Goal: Task Accomplishment & Management: Manage account settings

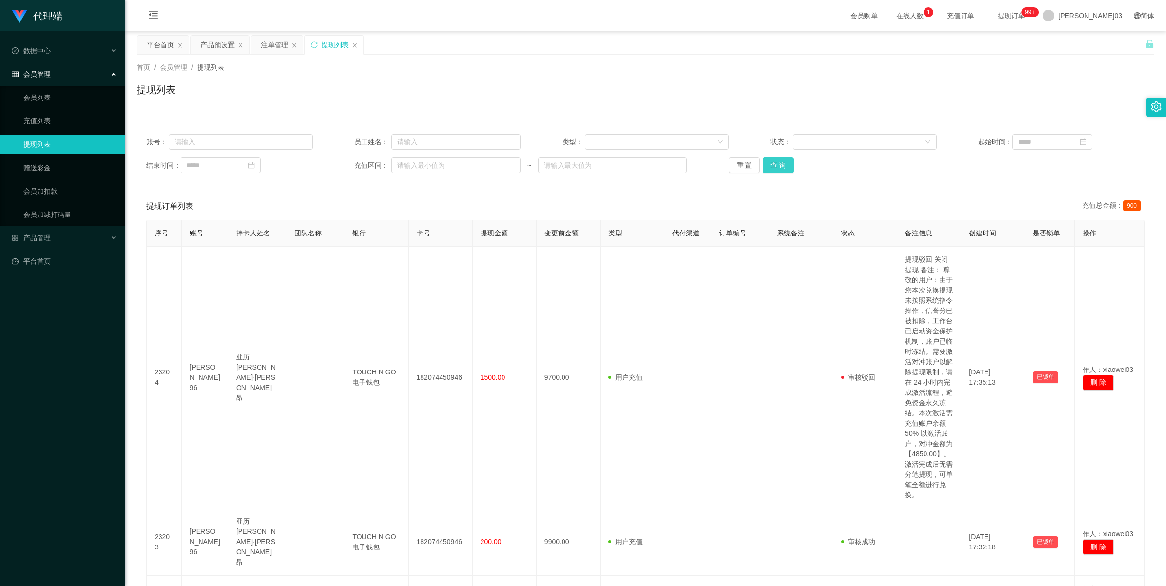
click at [778, 167] on button "查 询" at bounding box center [777, 166] width 31 height 16
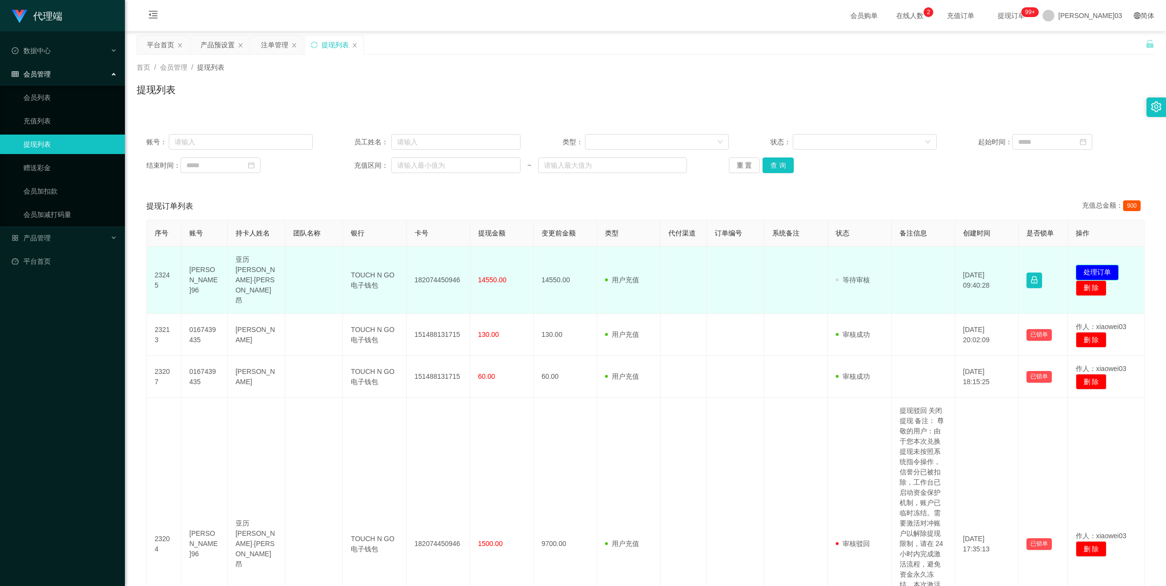
click at [1093, 265] on button "处理订单" at bounding box center [1096, 273] width 43 height 16
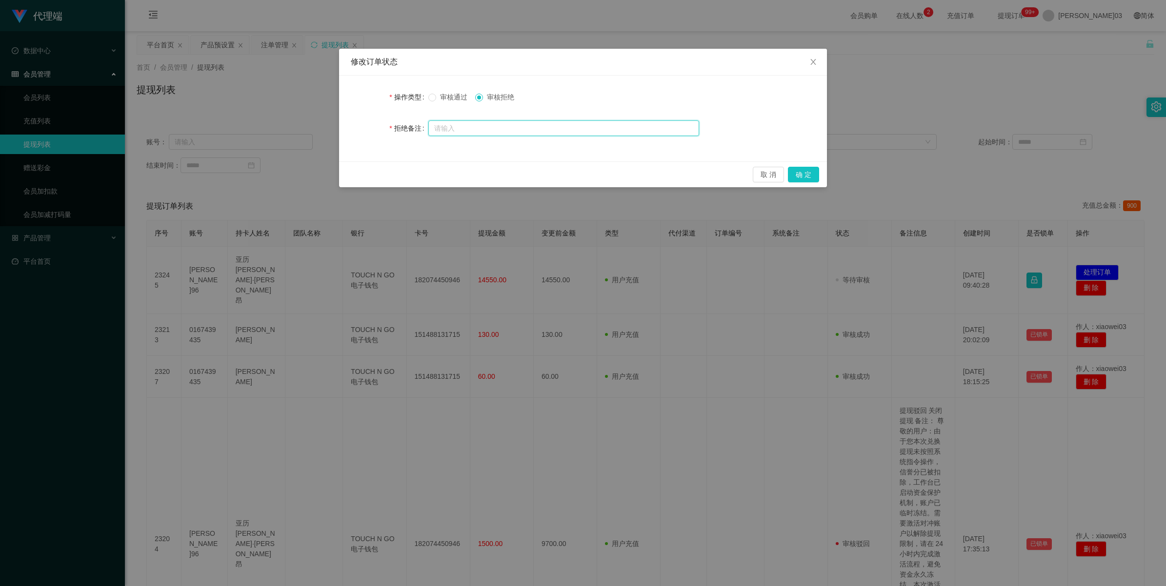
click at [541, 123] on input "text" at bounding box center [563, 128] width 271 height 16
paste input "检测该用户为风险账户，操作失误次数过多，导致信誉分不足,联系风控部门进行查询,弥补信誉分方能出款"
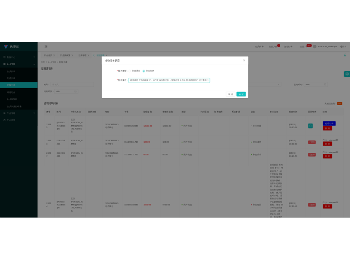
scroll to position [0, 58]
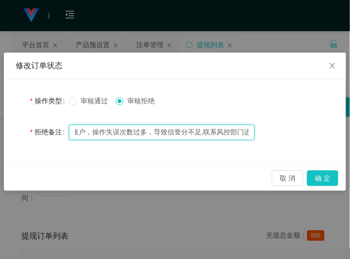
type input "检测该用户为风险账户，操作失误次数过多，导致信誉分不足,联系风控部门进行查询,弥补信誉分方能出款"
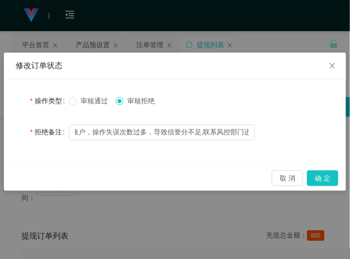
scroll to position [0, 0]
click at [327, 178] on button "确 定" at bounding box center [322, 179] width 31 height 16
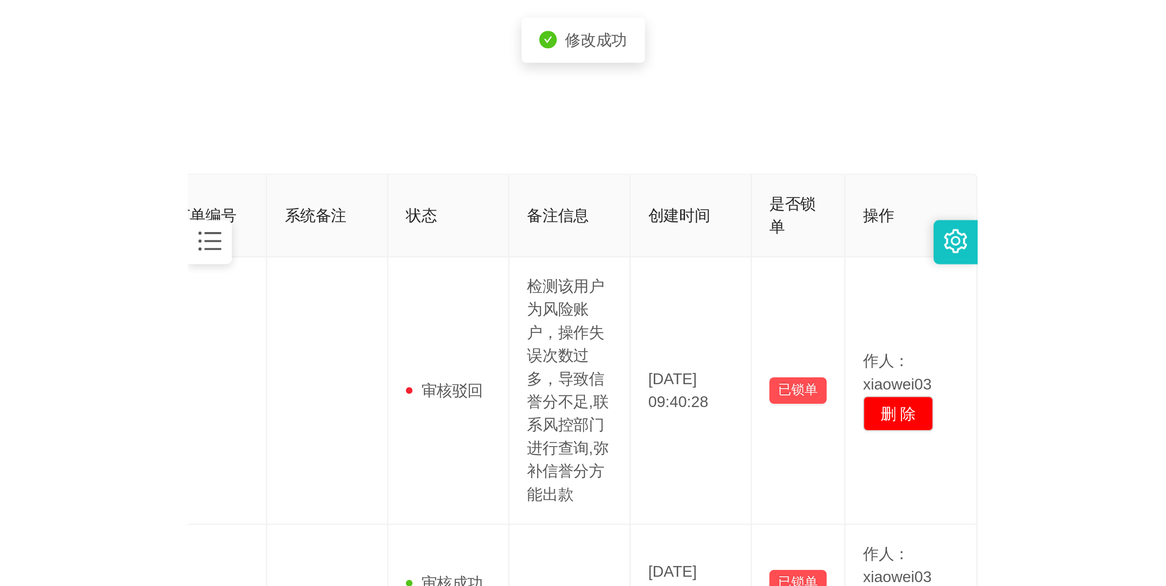
scroll to position [0, 515]
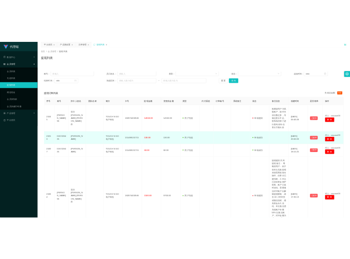
scroll to position [0, 0]
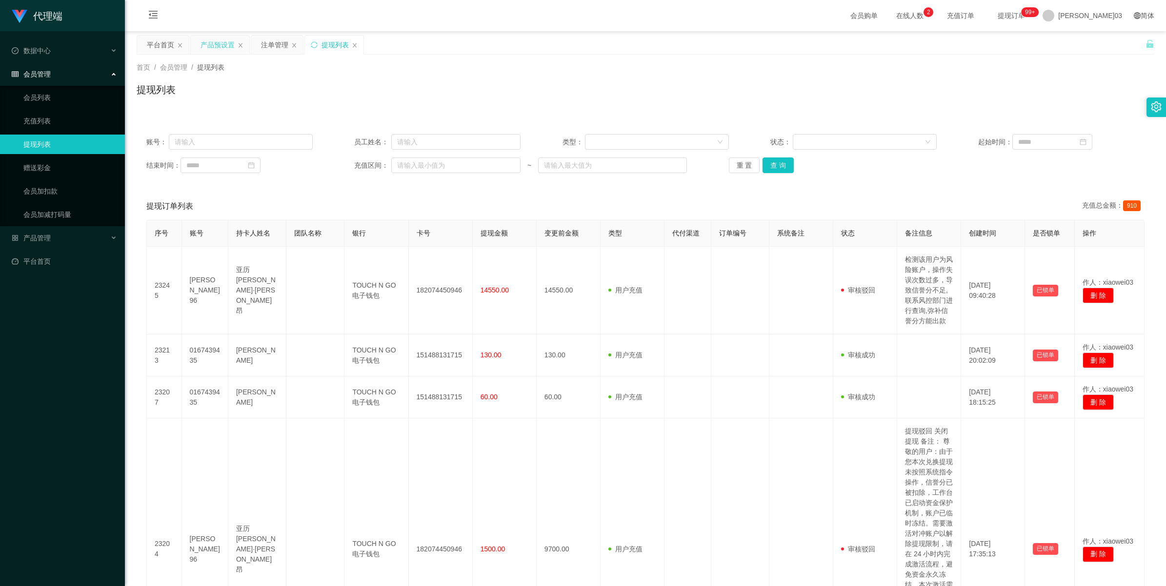
click at [219, 43] on div "产品预设置" at bounding box center [217, 45] width 34 height 19
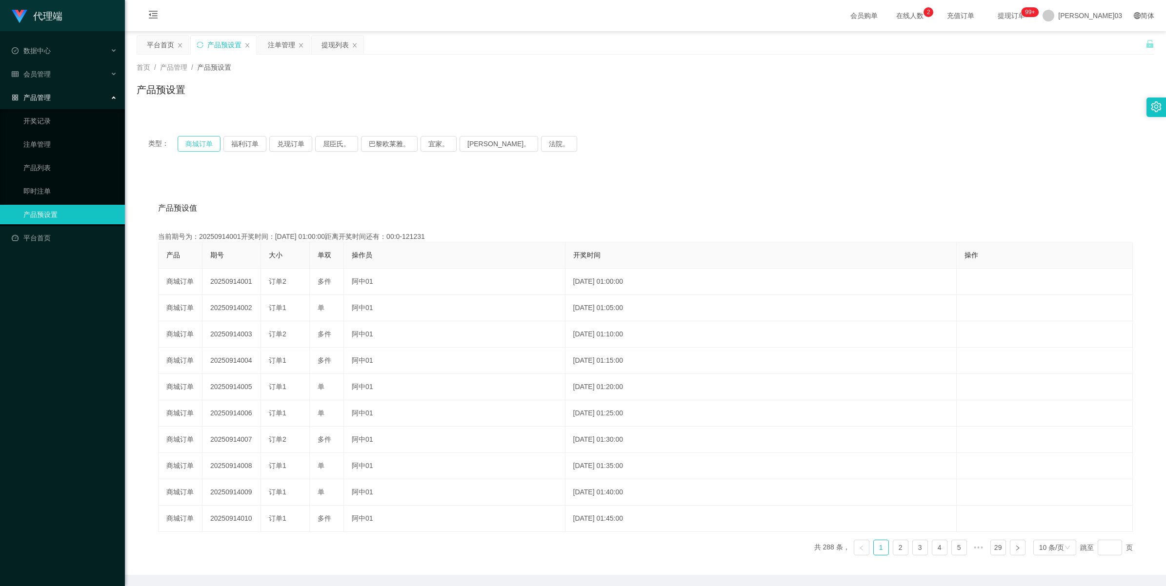
click at [200, 146] on button "商城订单" at bounding box center [199, 144] width 43 height 16
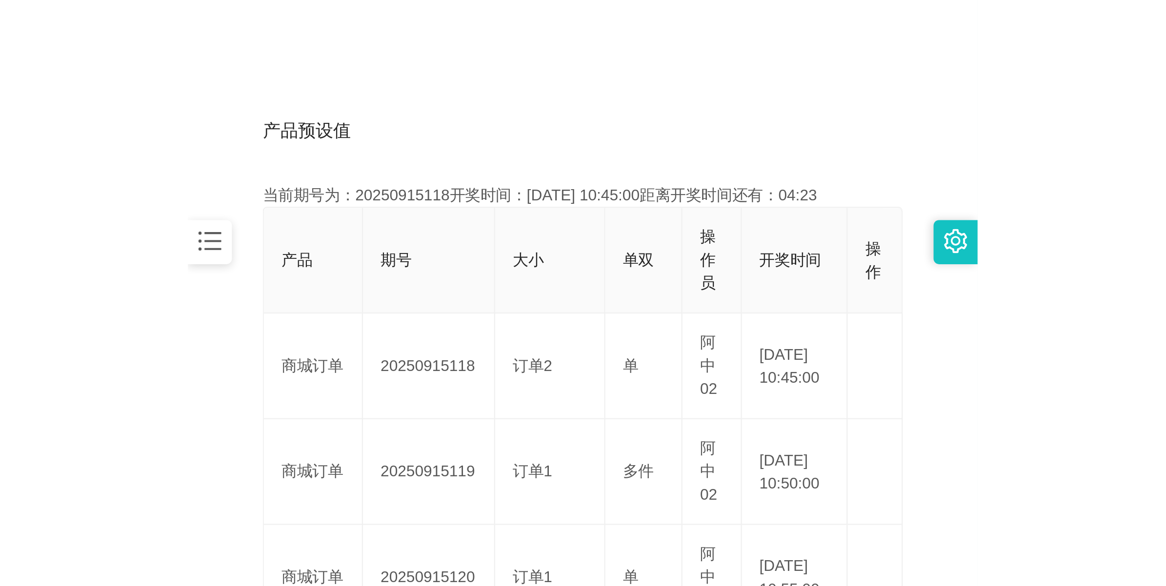
scroll to position [183, 0]
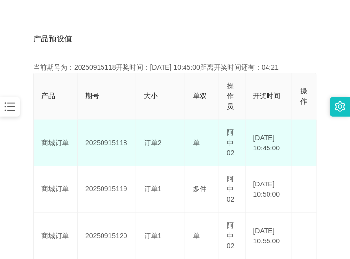
click at [103, 141] on td "20250915118" at bounding box center [107, 143] width 59 height 47
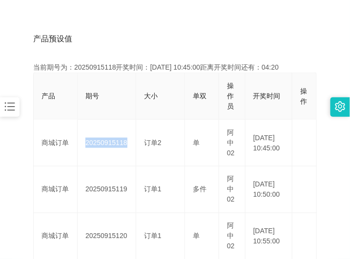
copy td "20250915118"
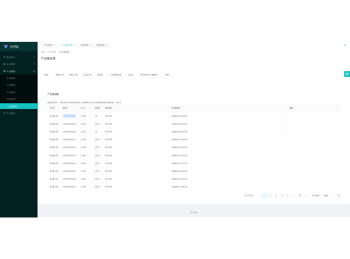
scroll to position [0, 0]
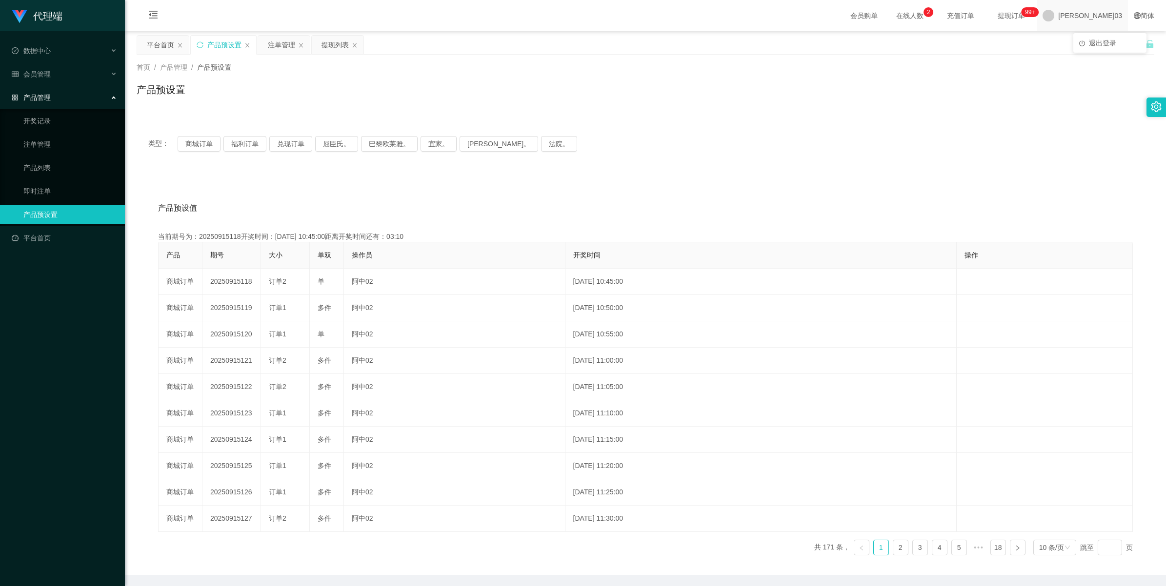
click at [1112, 16] on span "[PERSON_NAME]03" at bounding box center [1090, 15] width 64 height 31
click at [1108, 42] on span "退出登录" at bounding box center [1101, 43] width 27 height 8
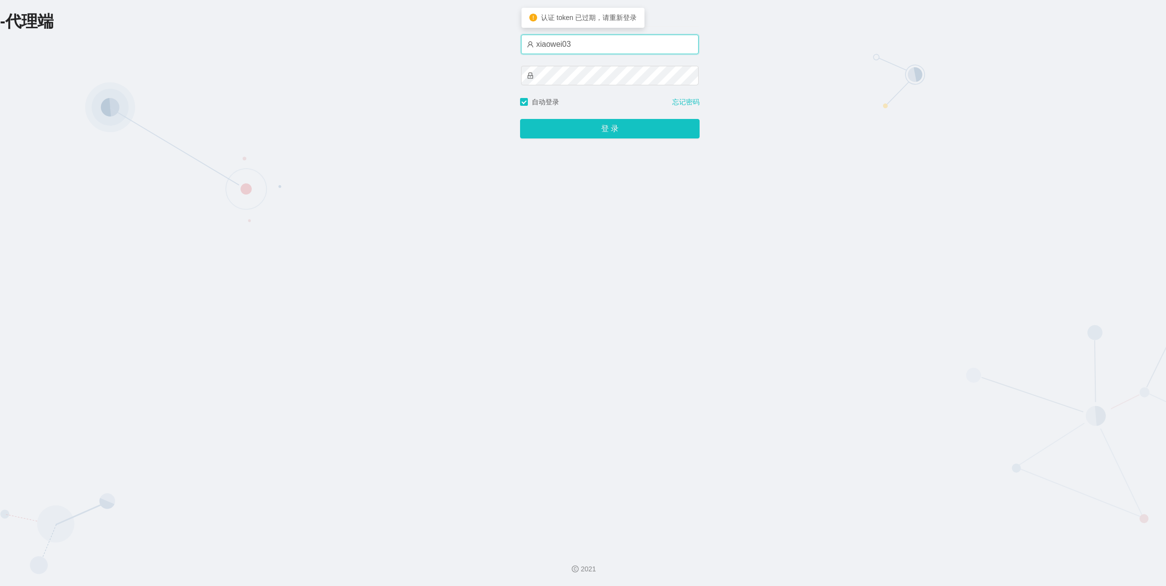
click at [623, 47] on input "xiaowei03" at bounding box center [610, 45] width 178 height 20
click at [595, 37] on input "xiaowei02" at bounding box center [610, 45] width 178 height 20
click at [573, 43] on input "xiaowei0" at bounding box center [610, 45] width 178 height 20
type input "xiaowei03"
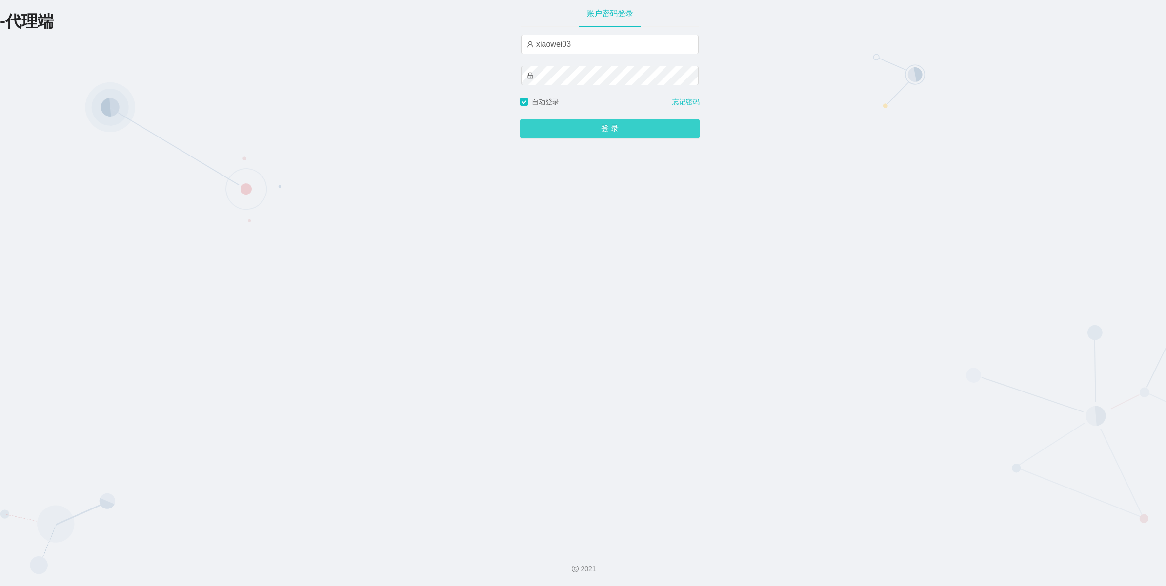
click at [623, 132] on button "登 录" at bounding box center [609, 129] width 179 height 20
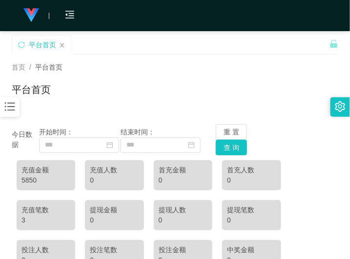
click at [155, 98] on div "平台首页" at bounding box center [175, 93] width 326 height 22
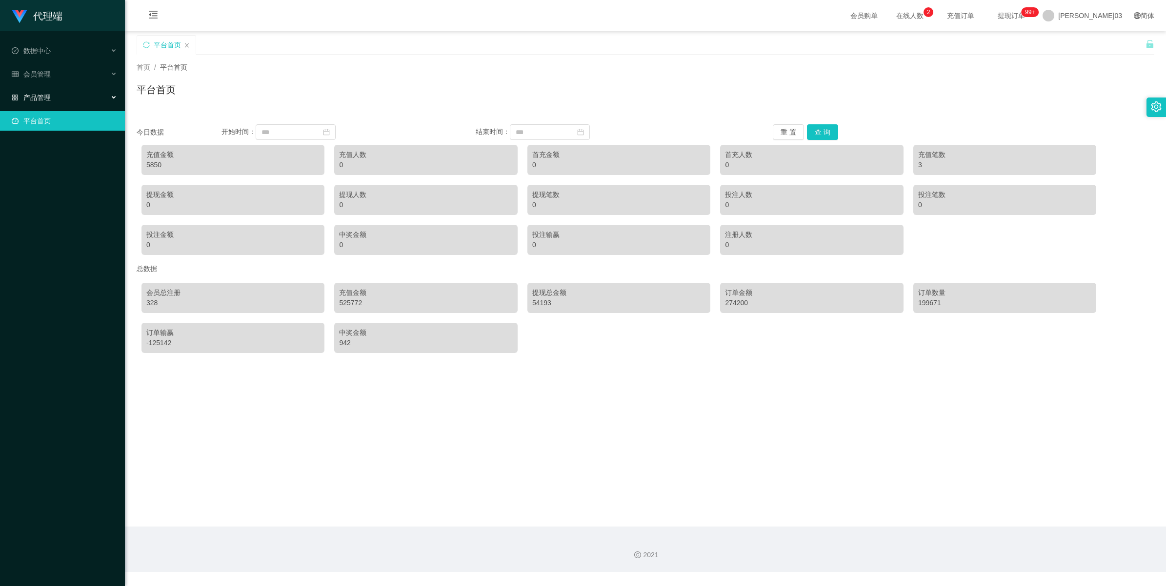
click at [84, 100] on div "产品管理" at bounding box center [62, 98] width 125 height 20
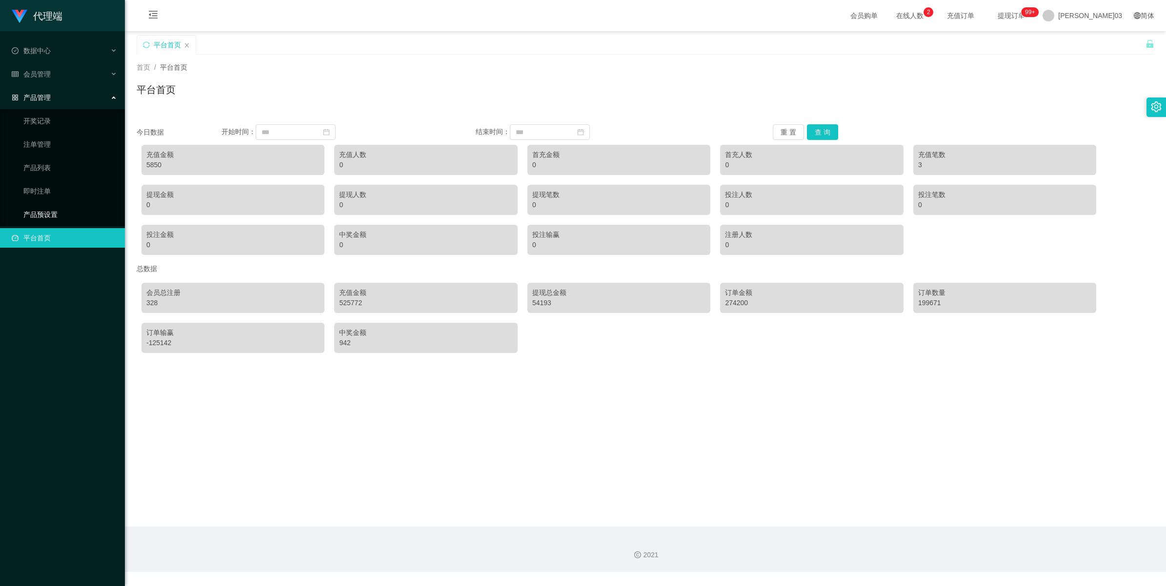
click at [64, 212] on link "产品预设置" at bounding box center [70, 215] width 94 height 20
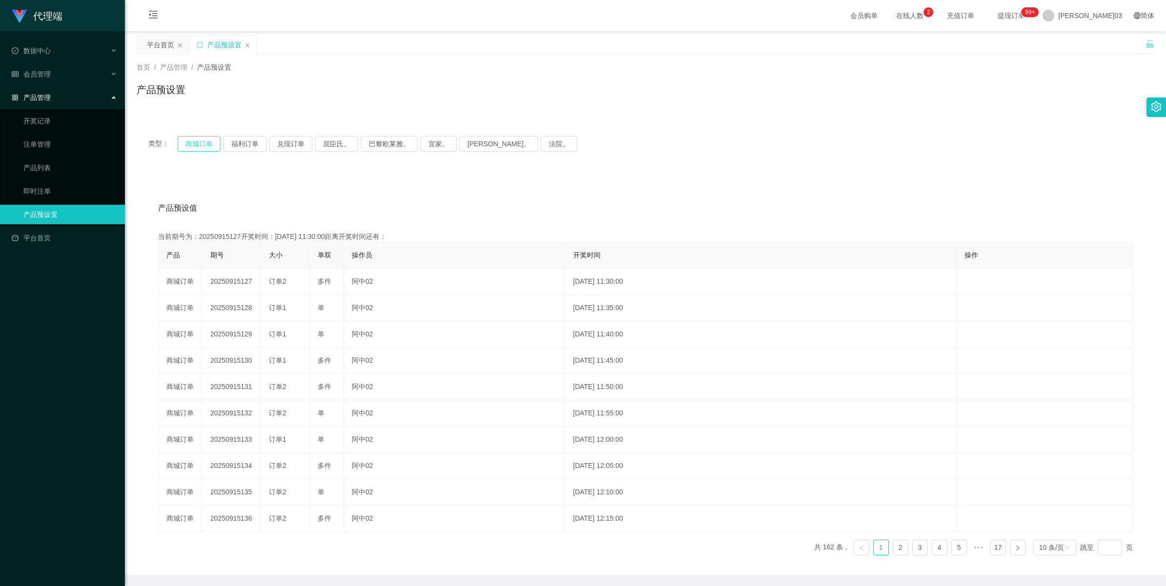
click at [198, 143] on button "商城订单" at bounding box center [199, 144] width 43 height 16
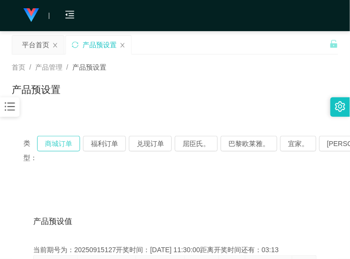
click at [51, 145] on button "商城订单" at bounding box center [58, 144] width 43 height 16
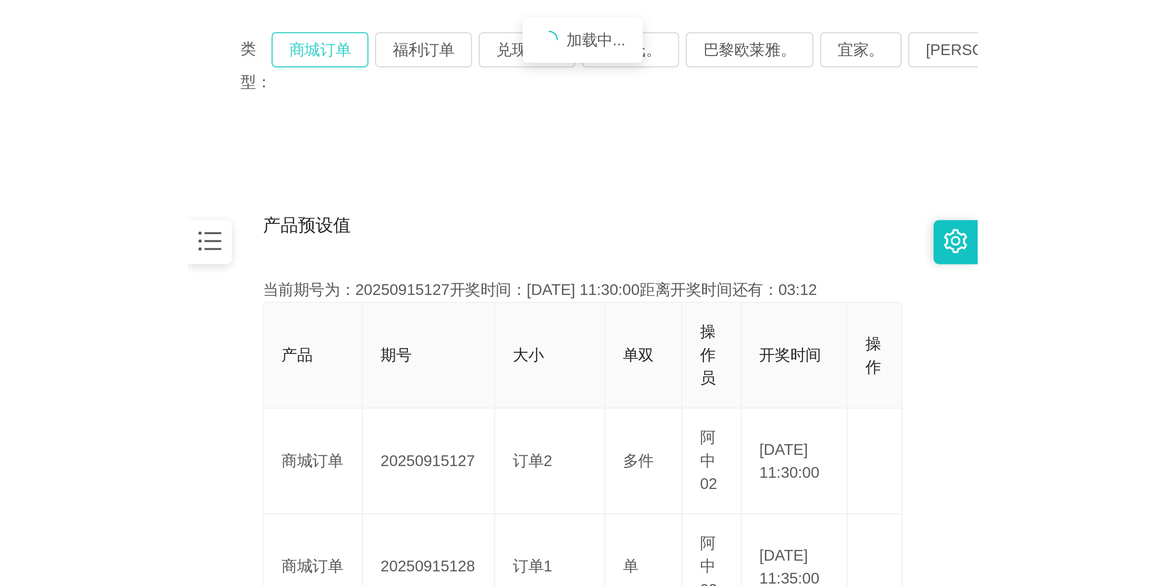
scroll to position [244, 0]
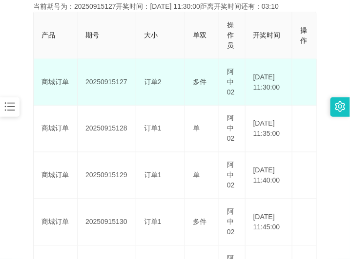
click at [116, 83] on td "20250915127" at bounding box center [107, 82] width 59 height 47
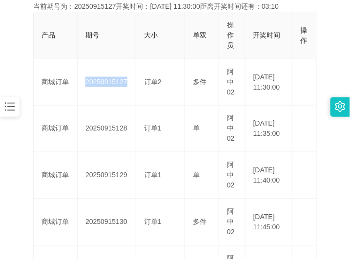
copy td "20250915127"
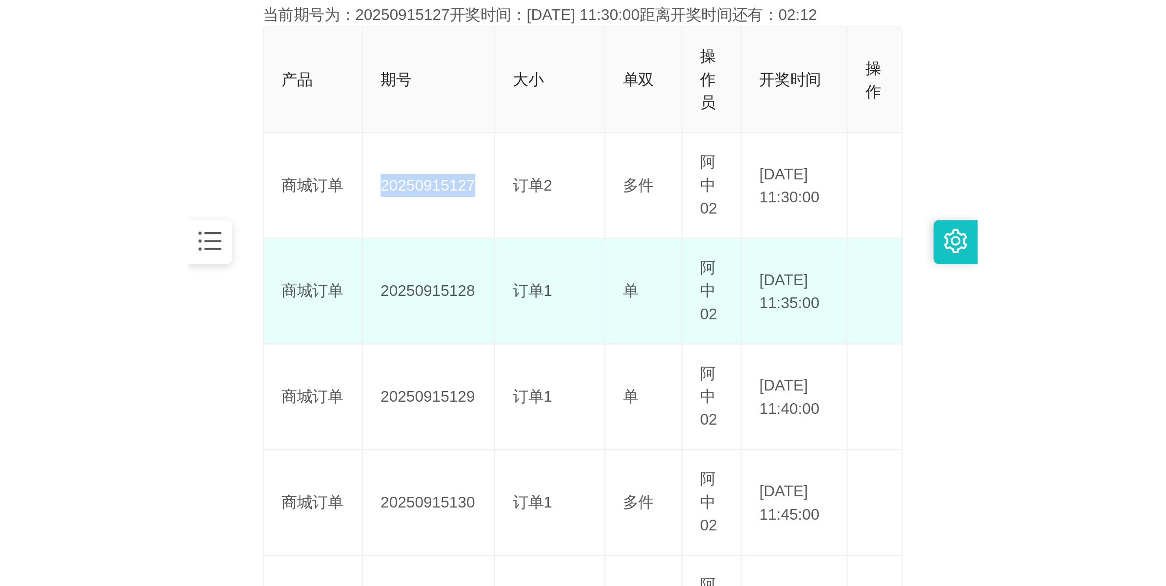
scroll to position [35, 0]
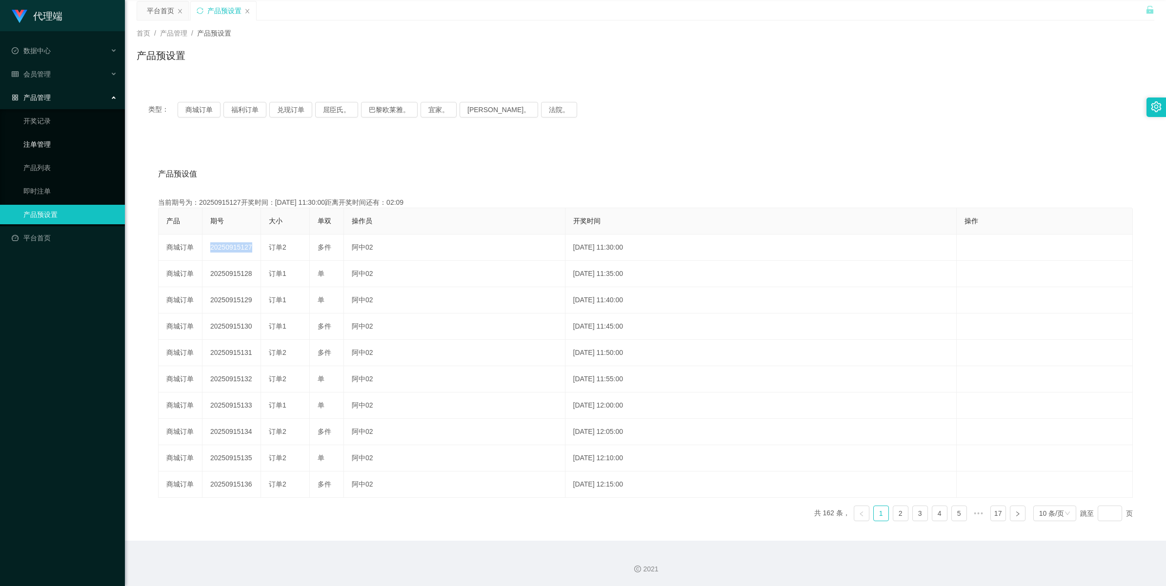
click at [48, 147] on link "注单管理" at bounding box center [70, 145] width 94 height 20
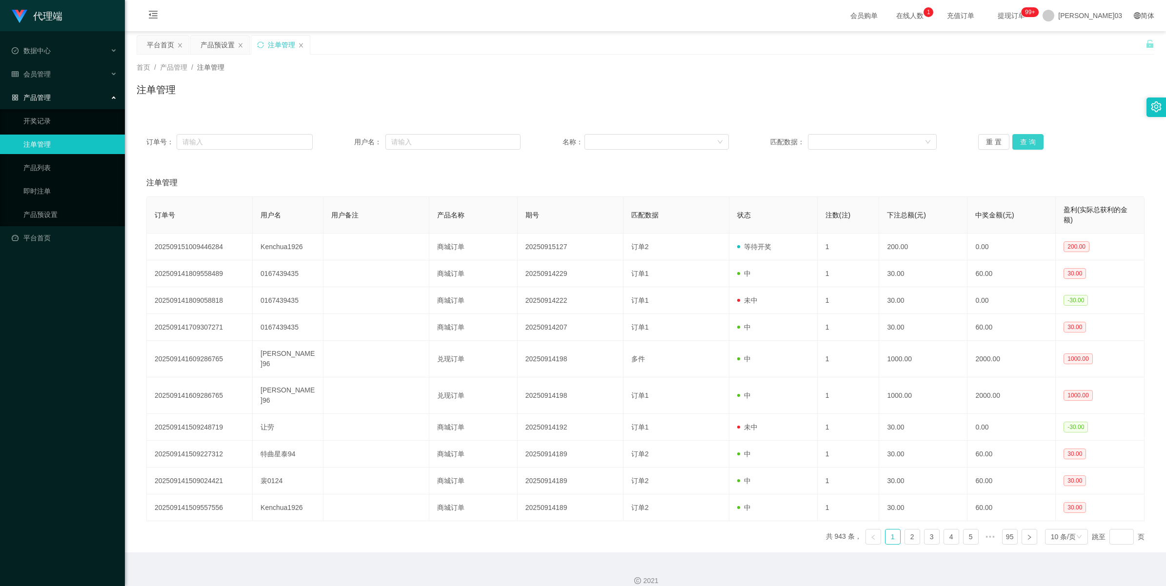
click at [1015, 142] on button "查 询" at bounding box center [1027, 142] width 31 height 16
click at [1026, 138] on button "查 询" at bounding box center [1027, 142] width 31 height 16
